Goal: Complete application form: Complete application form

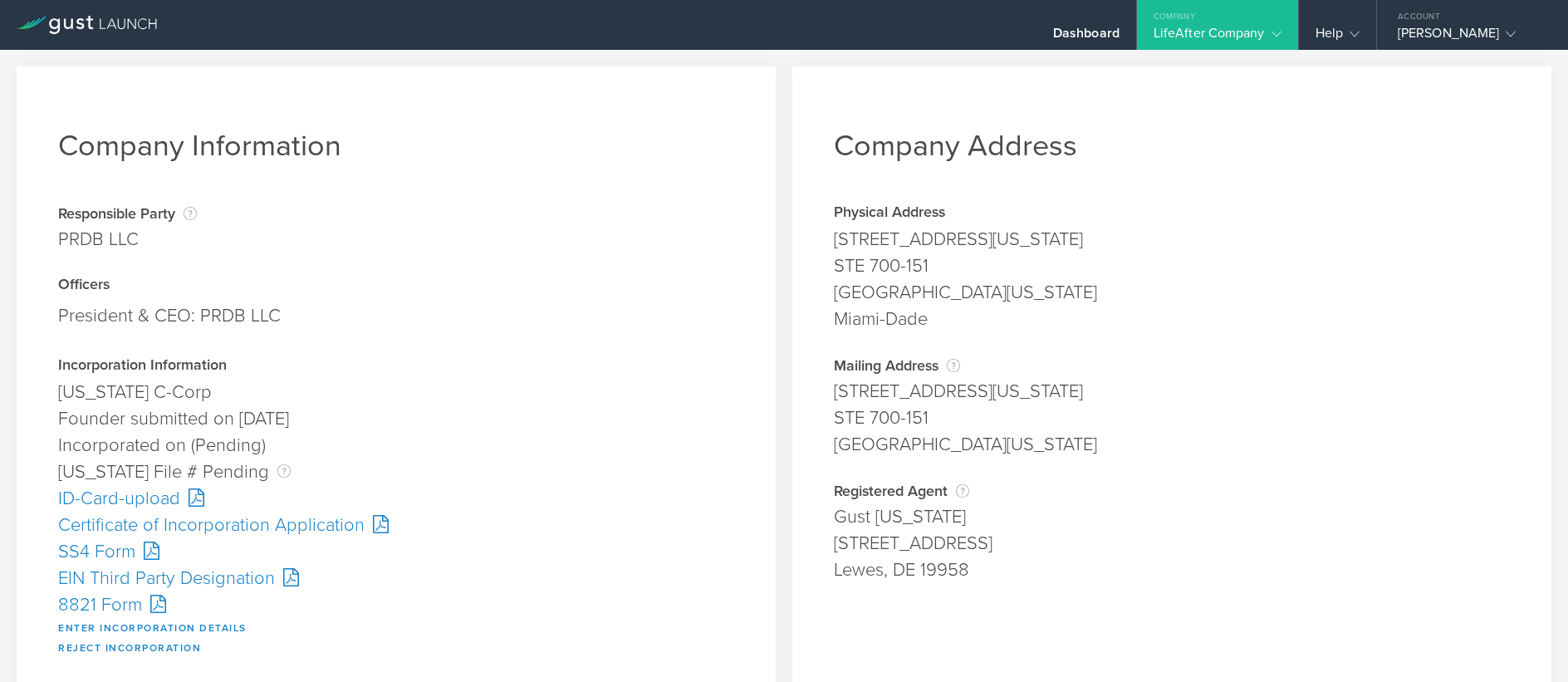
click at [254, 528] on div "Certificate of Incorporation Application" at bounding box center [396, 525] width 676 height 26
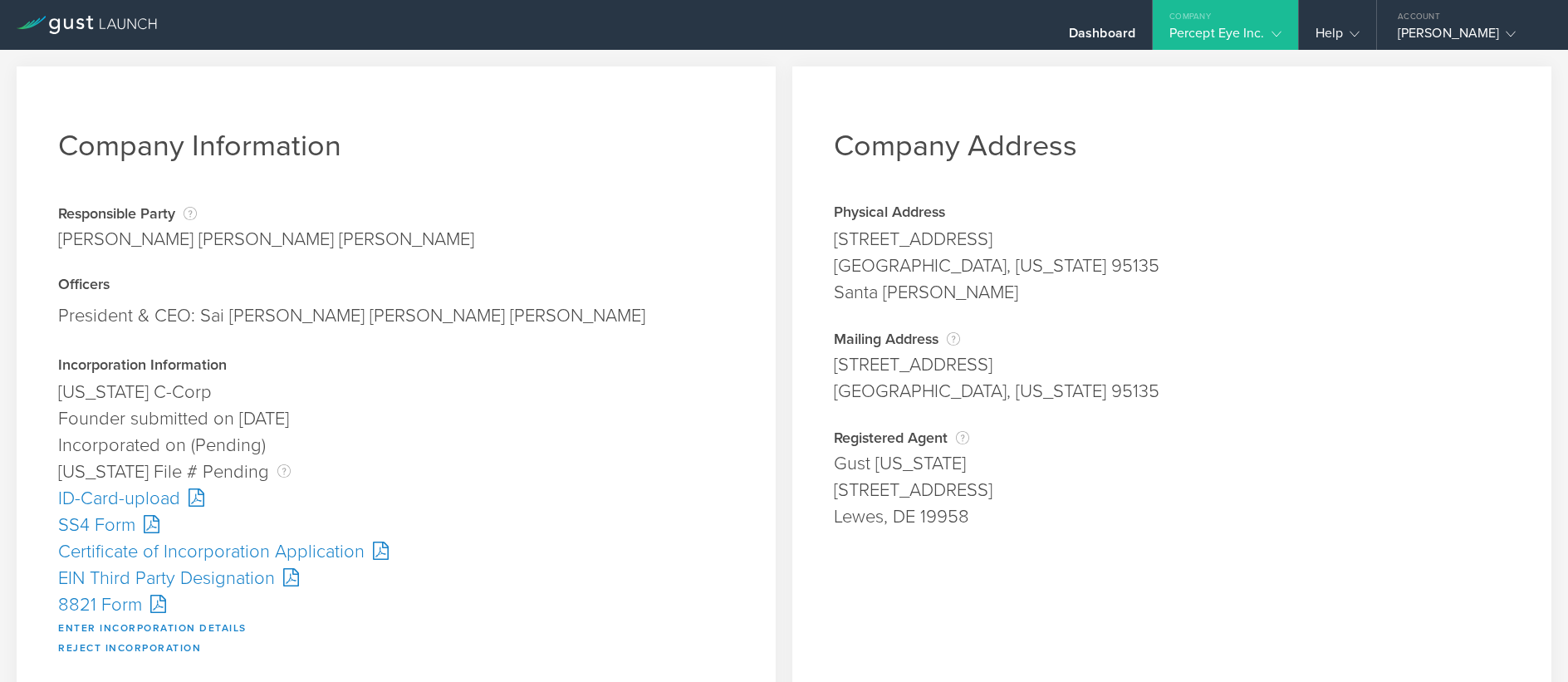
click at [200, 558] on div "Certificate of Incorporation Application" at bounding box center [396, 552] width 676 height 26
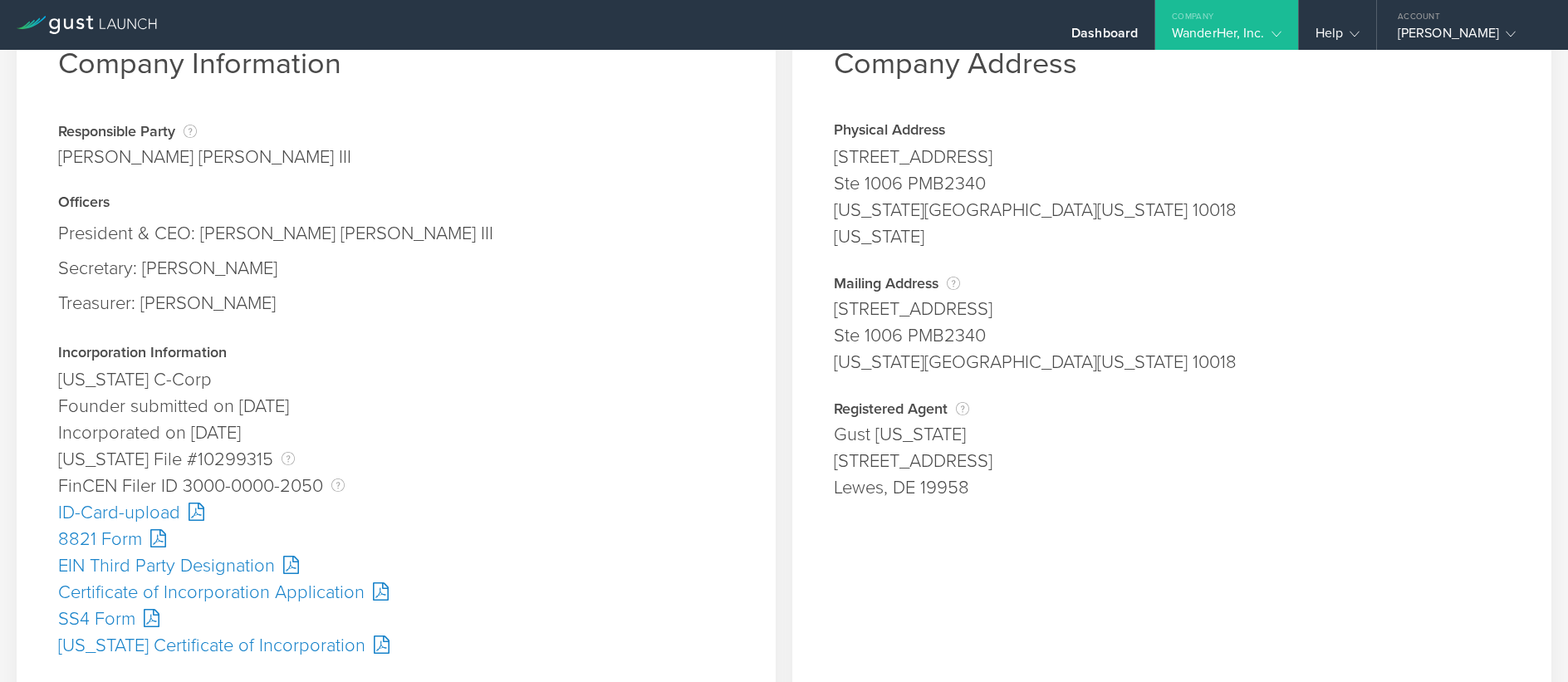
scroll to position [83, 0]
click at [102, 610] on div "SS4 Form" at bounding box center [396, 618] width 676 height 26
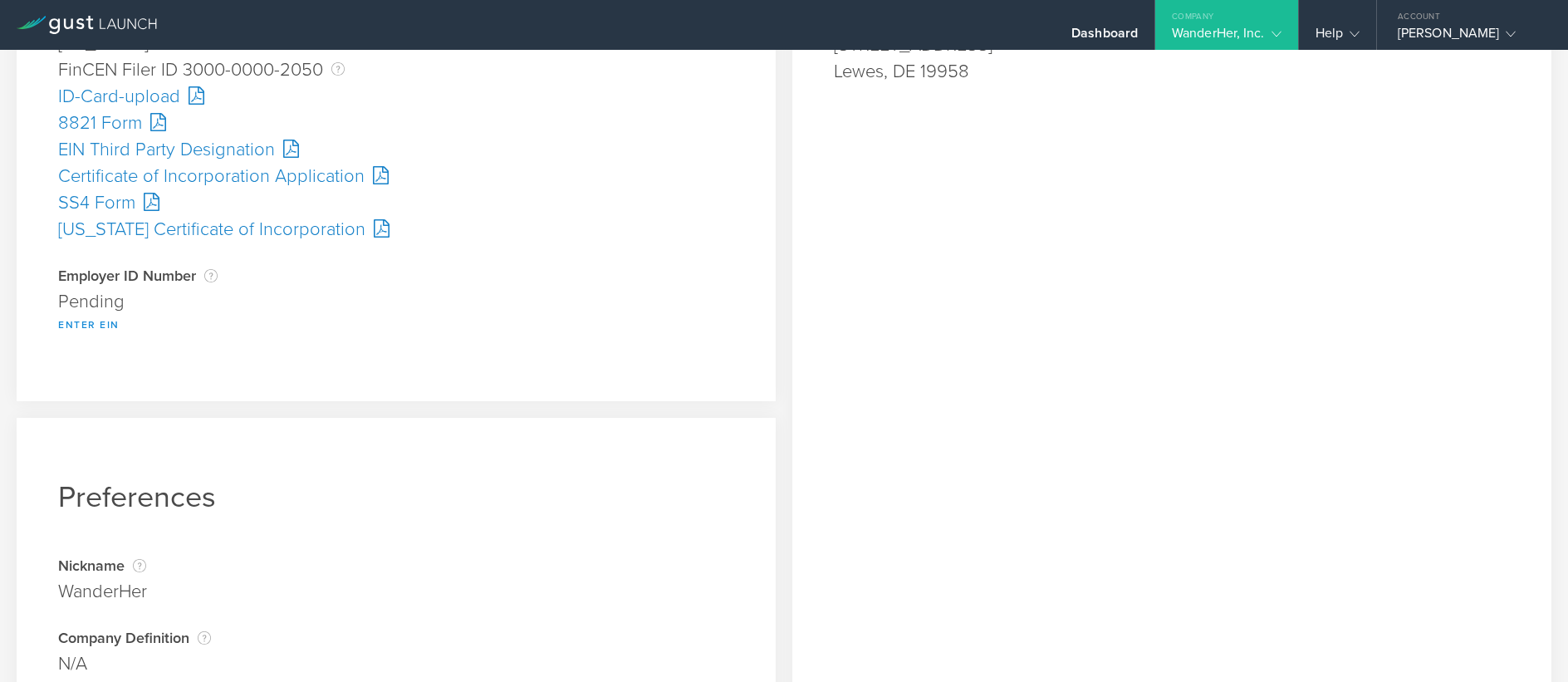
click at [96, 329] on button "Enter EIN" at bounding box center [89, 324] width 62 height 20
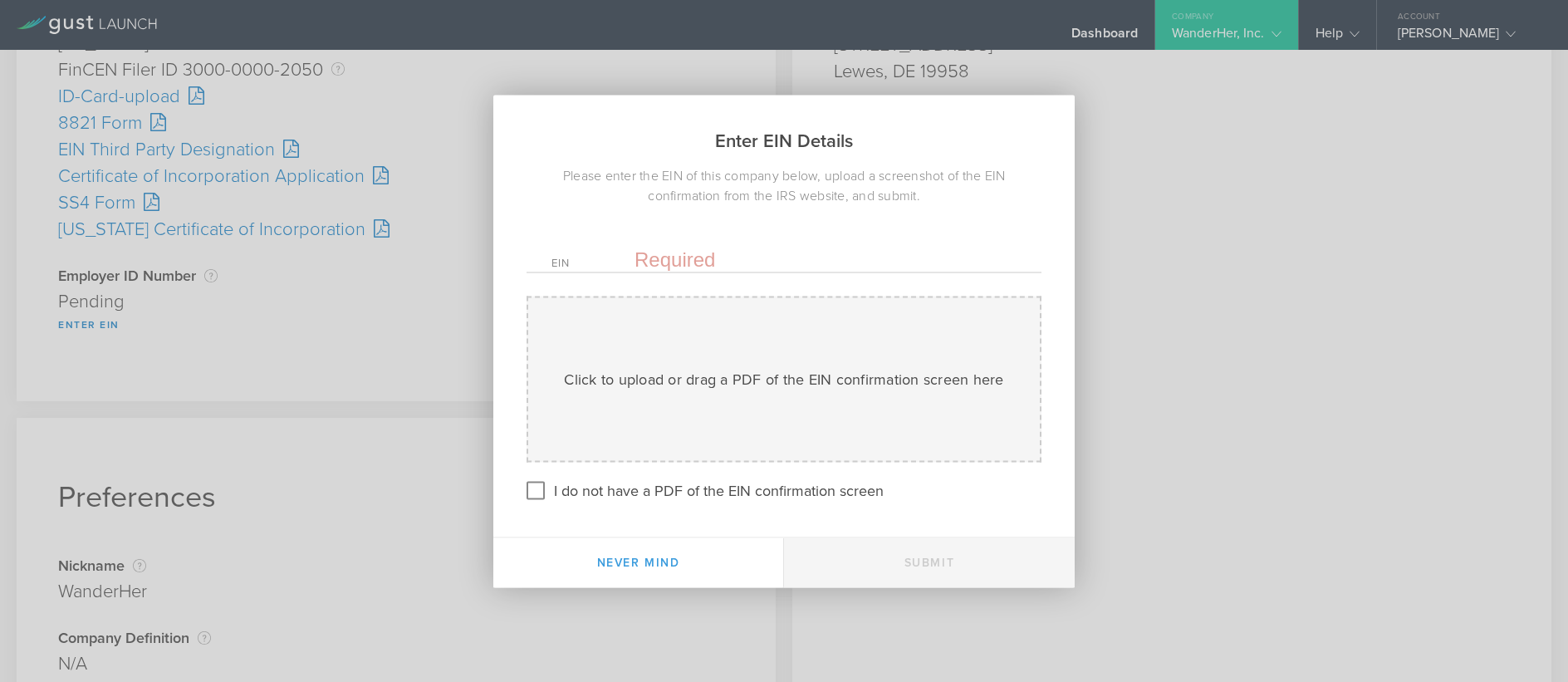
click at [708, 261] on input "text" at bounding box center [825, 259] width 382 height 25
paste input "[US_EMPLOYER_IDENTIFICATION_NUMBER]"
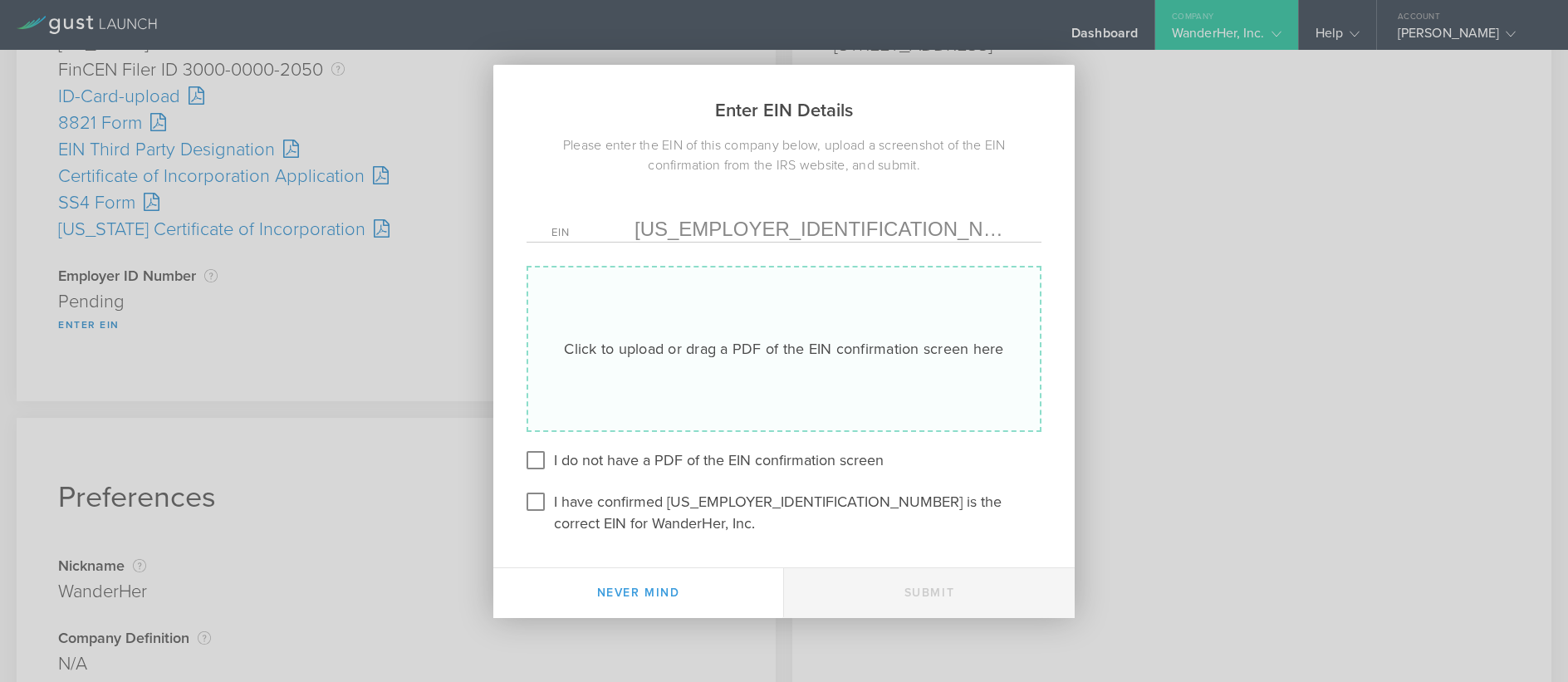
type input "[US_EMPLOYER_IDENTIFICATION_NUMBER]"
click at [637, 360] on div "Click to upload or drag a PDF of the EIN confirmation screen here" at bounding box center [783, 348] width 439 height 22
type input "C:\fakepath\EIn.pdf"
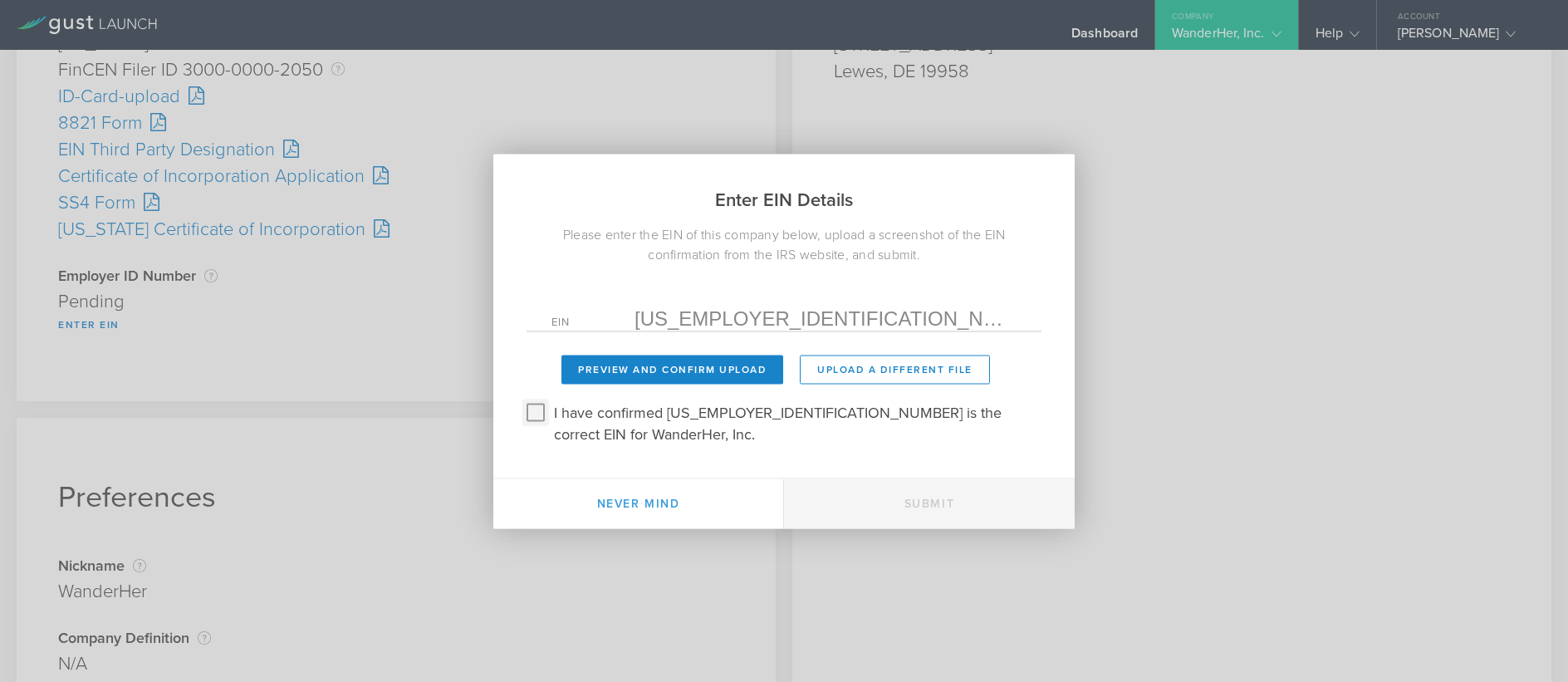
click at [527, 425] on input "I have confirmed 39-3883323 is the correct EIN for WanderHer, Inc." at bounding box center [536, 412] width 26 height 26
checkbox input "true"
drag, startPoint x: 629, startPoint y: 371, endPoint x: 657, endPoint y: 393, distance: 35.6
click at [631, 371] on button "Preview and Confirm Upload" at bounding box center [672, 369] width 222 height 29
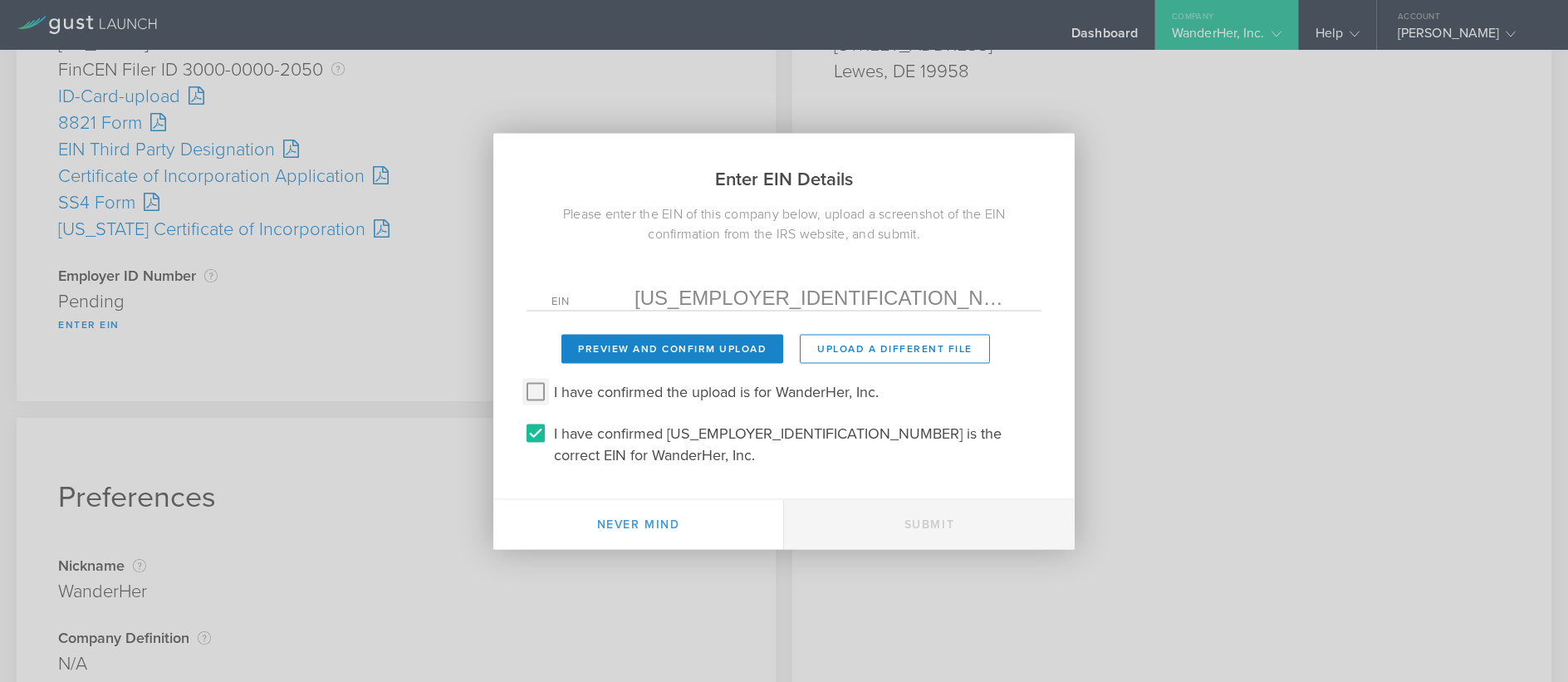
click at [539, 402] on input "I have confirmed the upload is for WanderHer, Inc." at bounding box center [536, 391] width 26 height 26
checkbox input "true"
click at [913, 517] on button "Submit" at bounding box center [929, 524] width 290 height 50
